Goal: Task Accomplishment & Management: Use online tool/utility

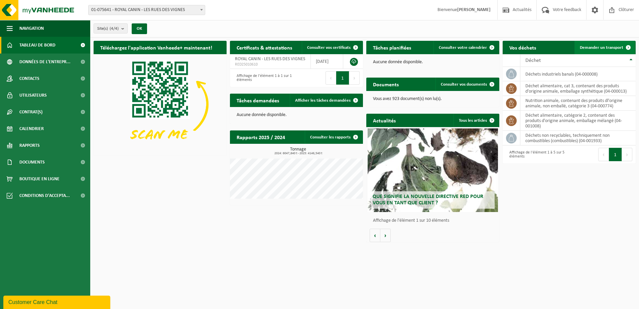
click at [587, 45] on span "Demander un transport" at bounding box center [600, 47] width 43 height 4
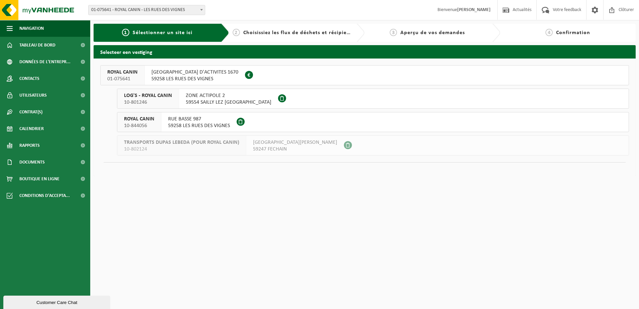
click at [199, 76] on span "59258 LES RUES DES VIGNES" at bounding box center [194, 78] width 87 height 7
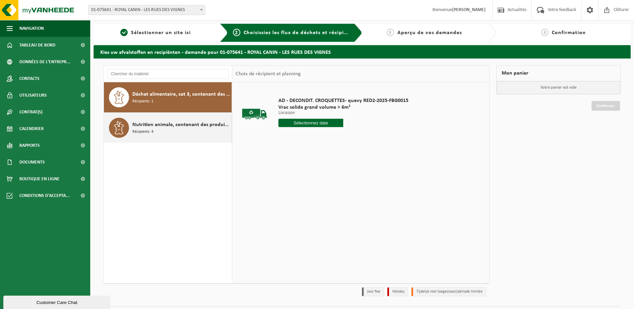
click at [157, 125] on span "Nutrition animale, contenant des produits dl'origine animale, non emballé, caté…" at bounding box center [181, 125] width 98 height 8
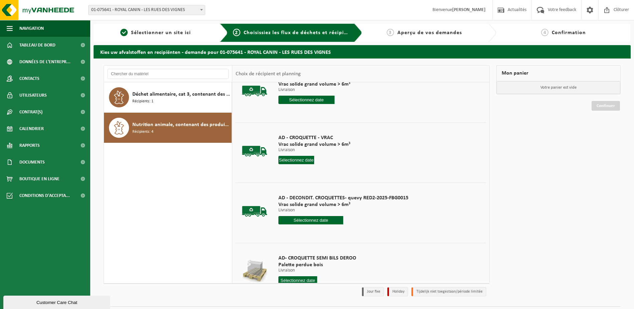
scroll to position [33, 0]
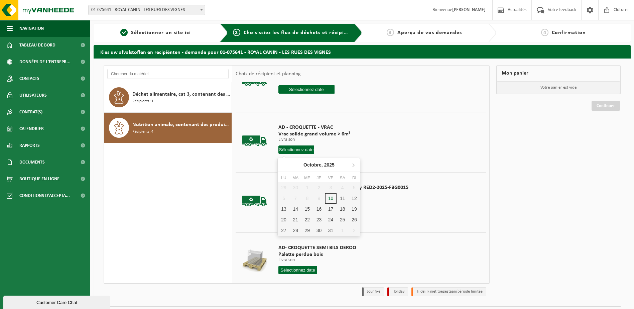
click at [308, 150] on input "text" at bounding box center [296, 149] width 36 height 8
click at [286, 211] on div "13" at bounding box center [284, 208] width 12 height 11
type input "à partir de 2025-10-13"
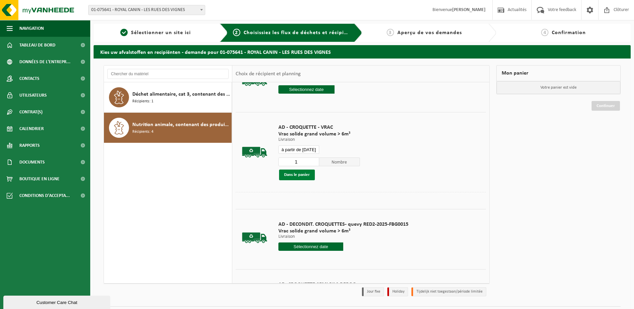
click at [305, 174] on button "Dans le panier" at bounding box center [297, 174] width 36 height 11
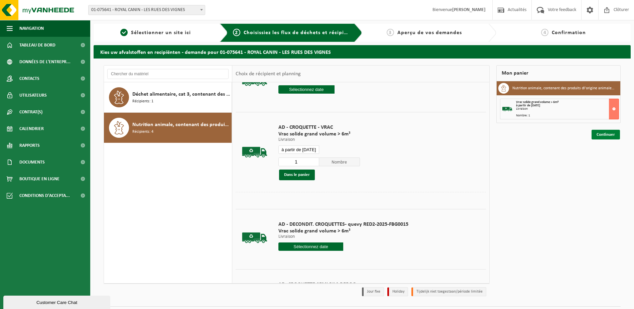
click at [608, 135] on link "Continuer" at bounding box center [605, 135] width 28 height 10
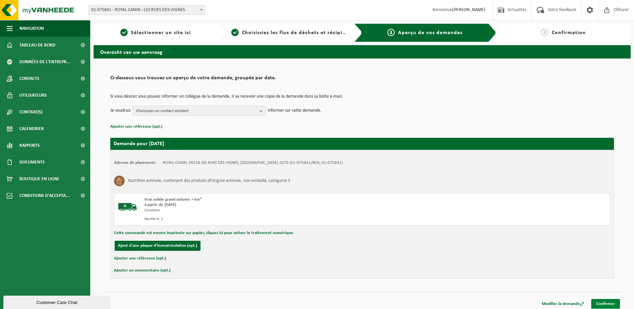
click at [615, 304] on link "Confirmer" at bounding box center [605, 304] width 29 height 10
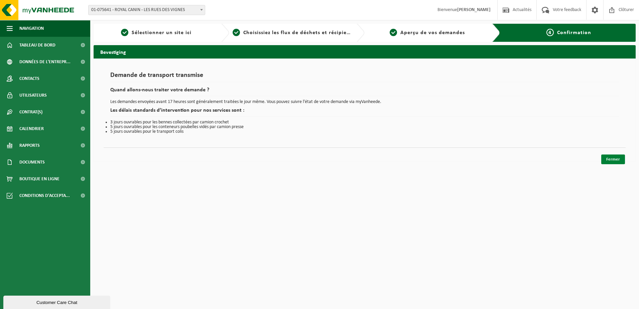
click at [618, 161] on link "Fermer" at bounding box center [613, 159] width 24 height 10
